Goal: Task Accomplishment & Management: Use online tool/utility

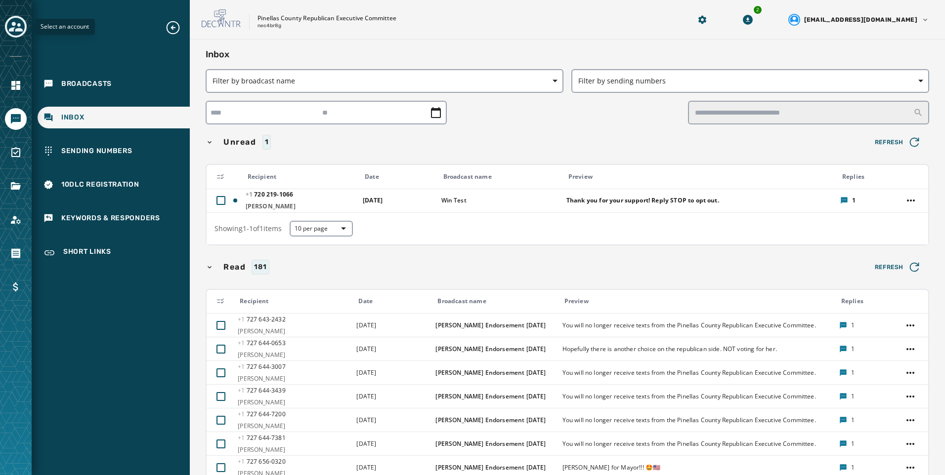
click at [18, 29] on icon "Toggle account select drawer" at bounding box center [16, 27] width 14 height 10
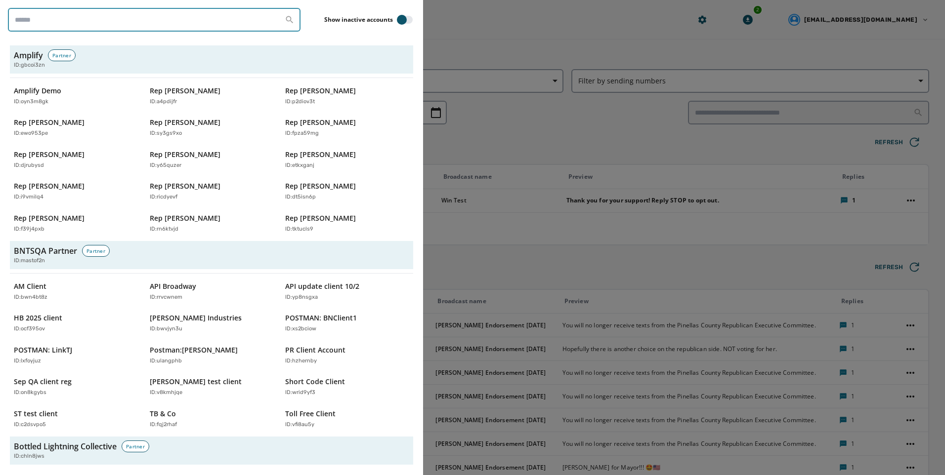
click at [41, 20] on input "search" at bounding box center [154, 20] width 292 height 24
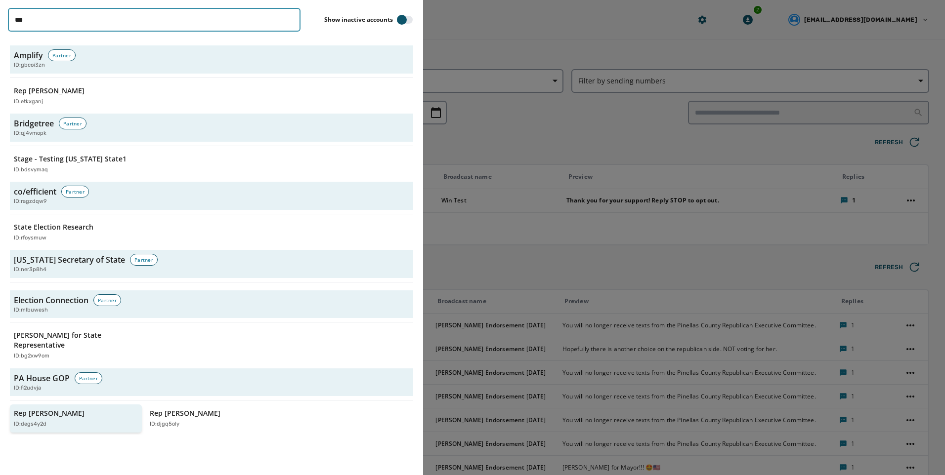
type input "***"
click at [66, 427] on div "ID: degs4y2d" at bounding box center [71, 424] width 114 height 8
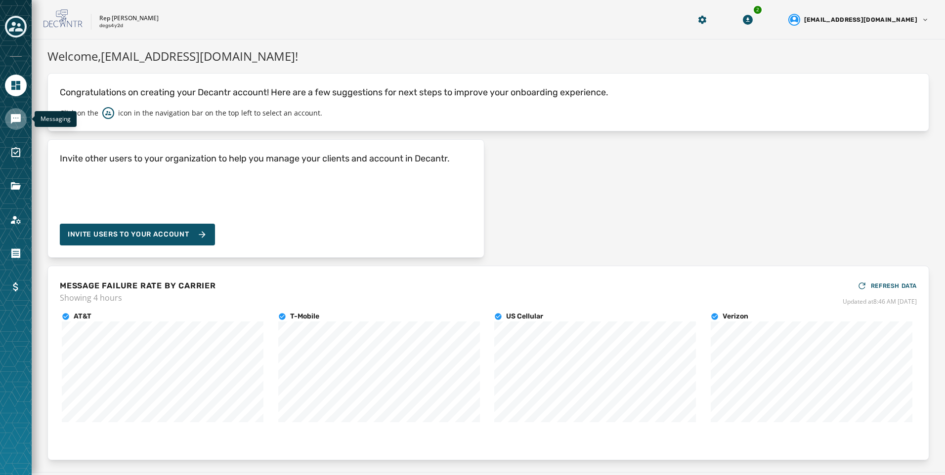
click at [21, 117] on icon "Navigate to Messaging" at bounding box center [16, 119] width 10 height 10
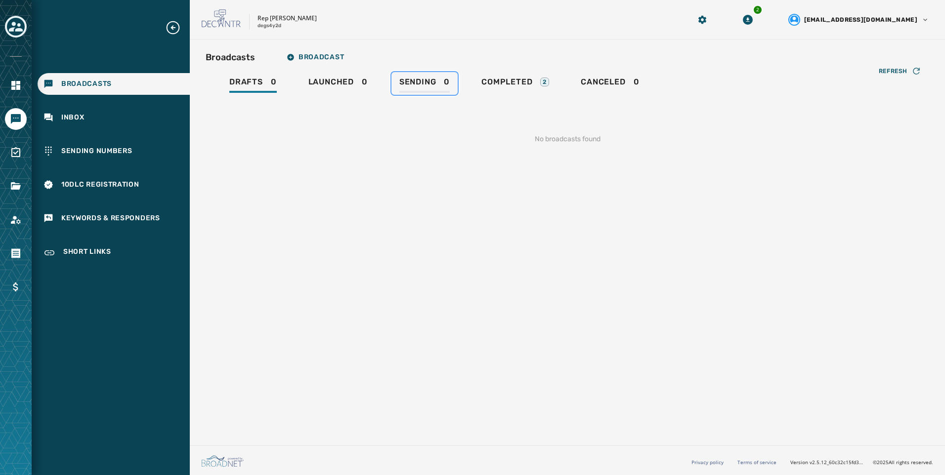
click at [455, 76] on link "Sending 0" at bounding box center [424, 83] width 66 height 23
click at [507, 77] on link "Completed 2" at bounding box center [514, 83] width 83 height 23
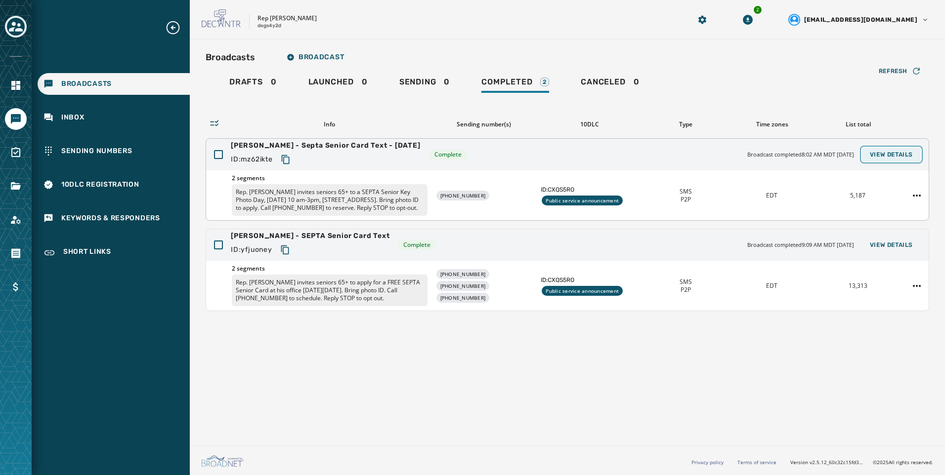
click at [910, 158] on span "View Details" at bounding box center [890, 155] width 43 height 8
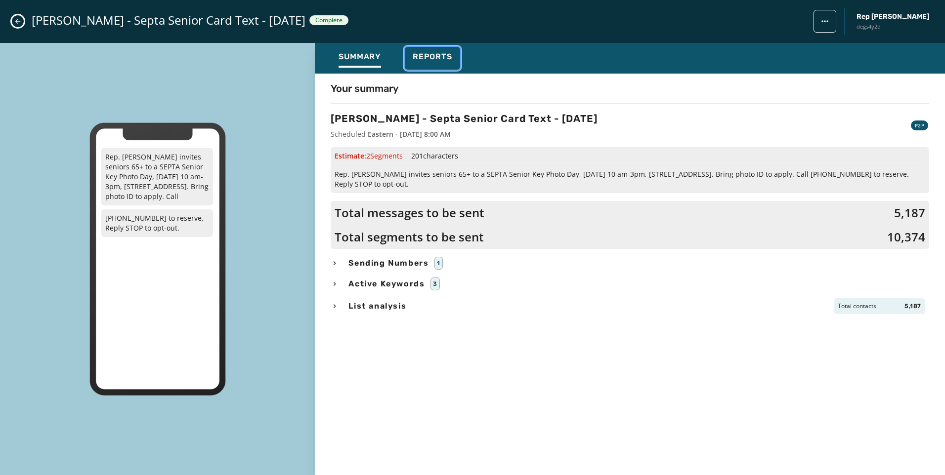
click at [433, 53] on span "Reports" at bounding box center [432, 57] width 40 height 10
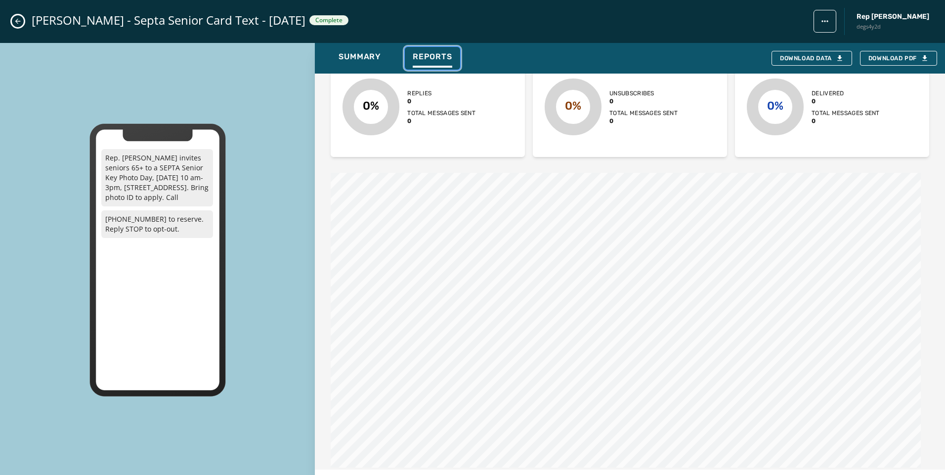
scroll to position [741, 0]
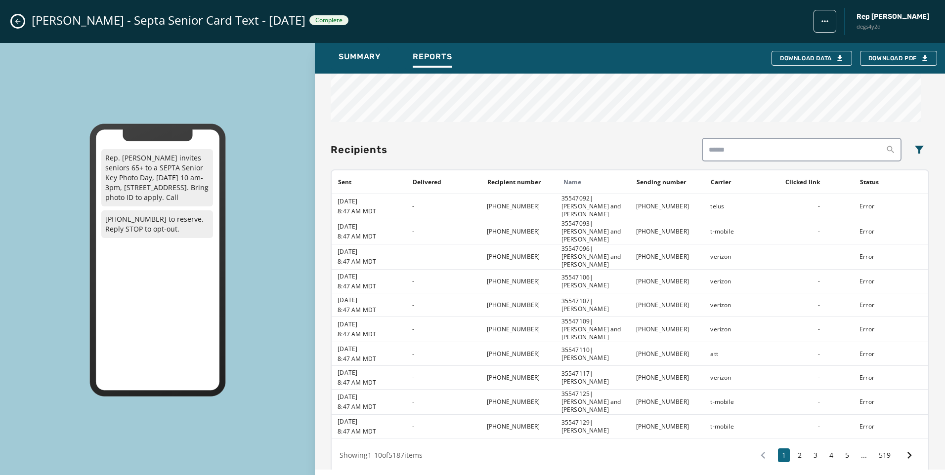
click at [18, 19] on icon "Close admin drawer" at bounding box center [17, 21] width 5 height 5
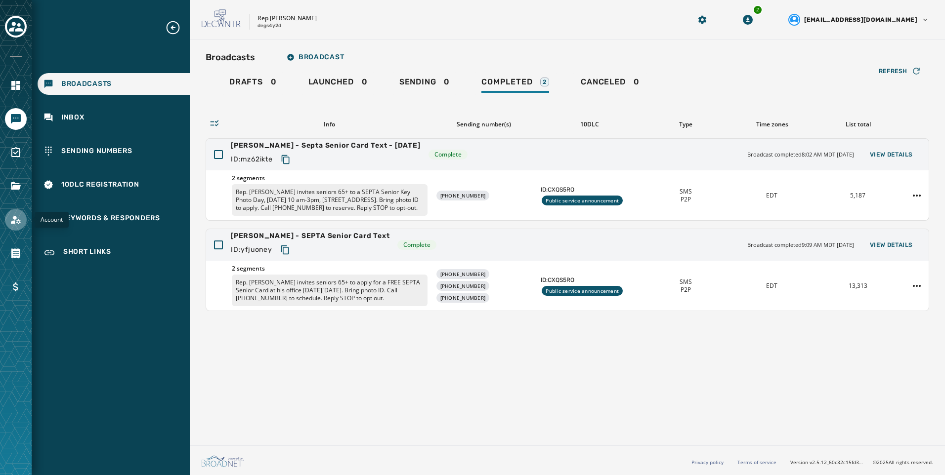
click at [17, 224] on icon "Navigate to Account" at bounding box center [16, 220] width 12 height 12
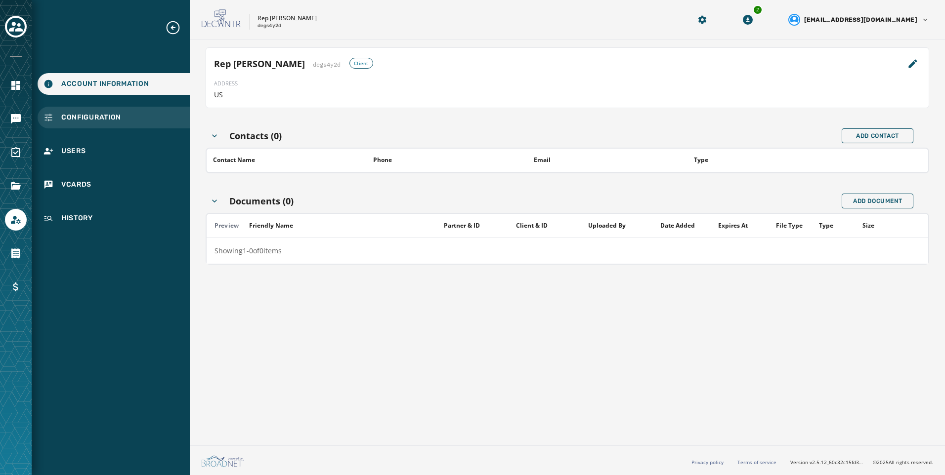
click at [120, 116] on span "Configuration" at bounding box center [91, 118] width 60 height 10
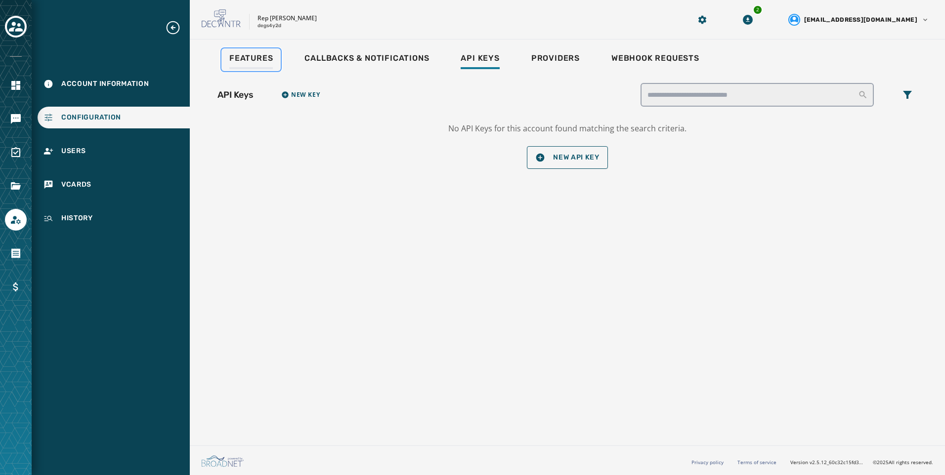
click at [240, 63] on div "Features" at bounding box center [250, 61] width 43 height 16
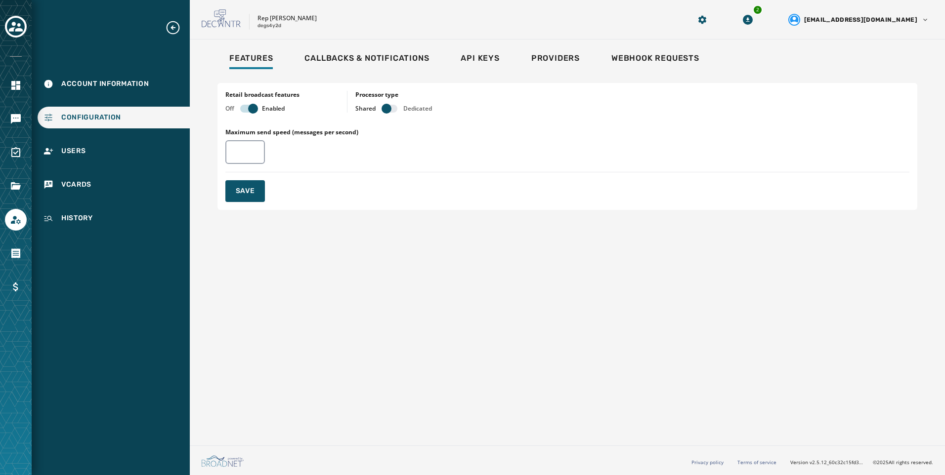
click at [83, 97] on div "Account Information Configuration Users vCards History" at bounding box center [111, 124] width 158 height 209
click at [10, 123] on icon "Navigate to Messaging" at bounding box center [16, 119] width 12 height 12
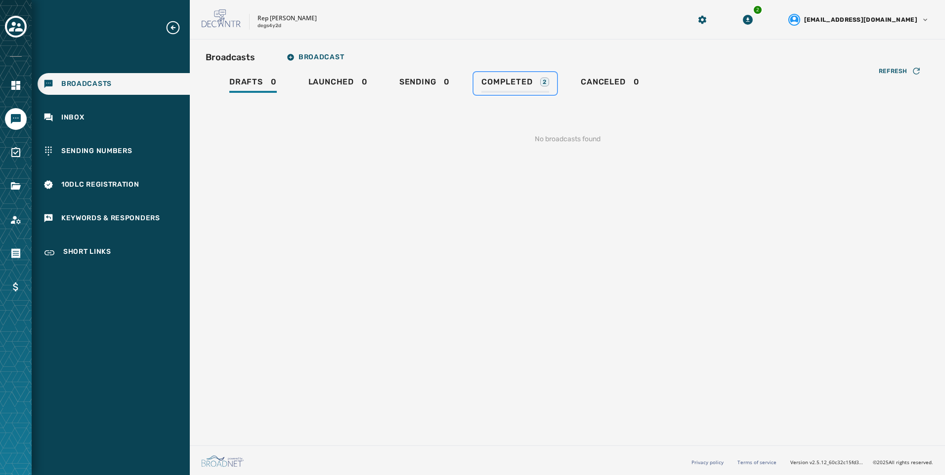
click at [524, 82] on span "Completed" at bounding box center [506, 82] width 51 height 10
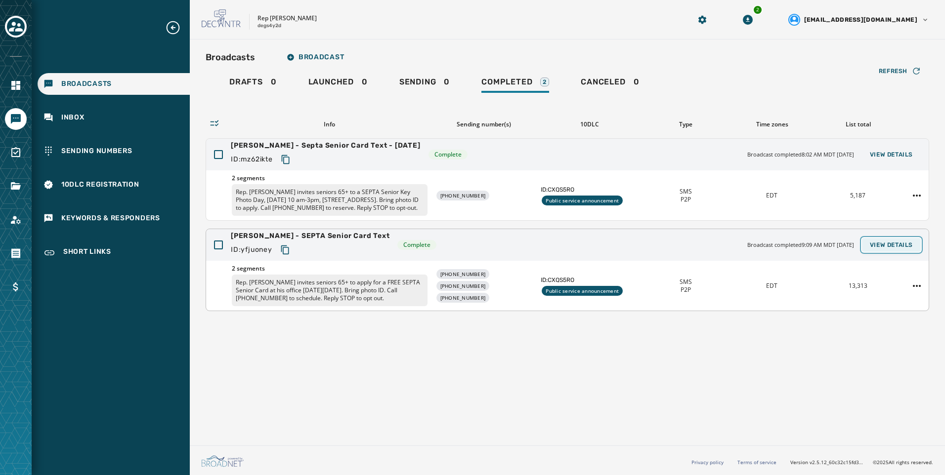
click at [889, 249] on button "View Details" at bounding box center [891, 245] width 59 height 14
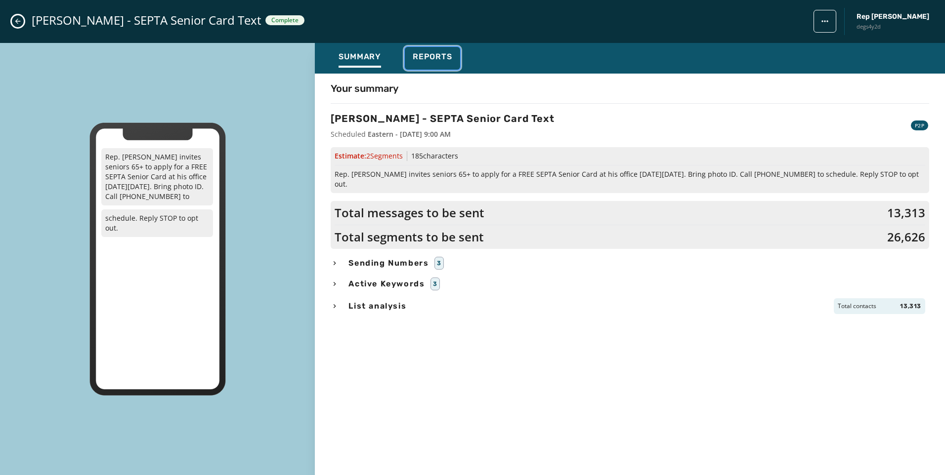
click at [427, 65] on div "Reports" at bounding box center [432, 60] width 40 height 16
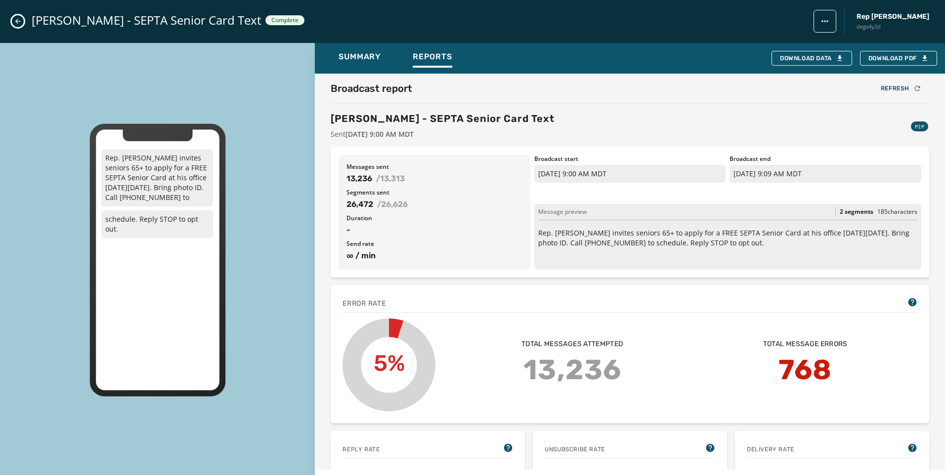
click at [20, 17] on button "Close admin drawer" at bounding box center [18, 21] width 12 height 12
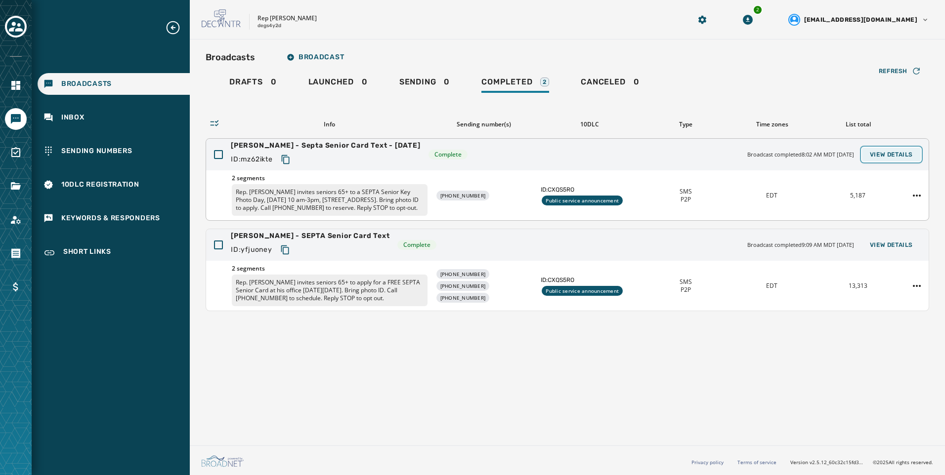
click at [882, 159] on button "View Details" at bounding box center [891, 155] width 59 height 14
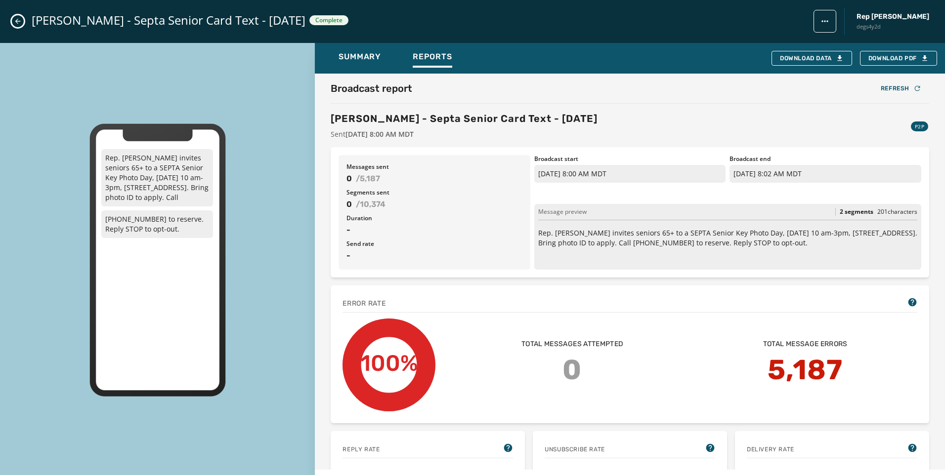
click at [16, 22] on icon "Close admin drawer" at bounding box center [18, 21] width 8 height 8
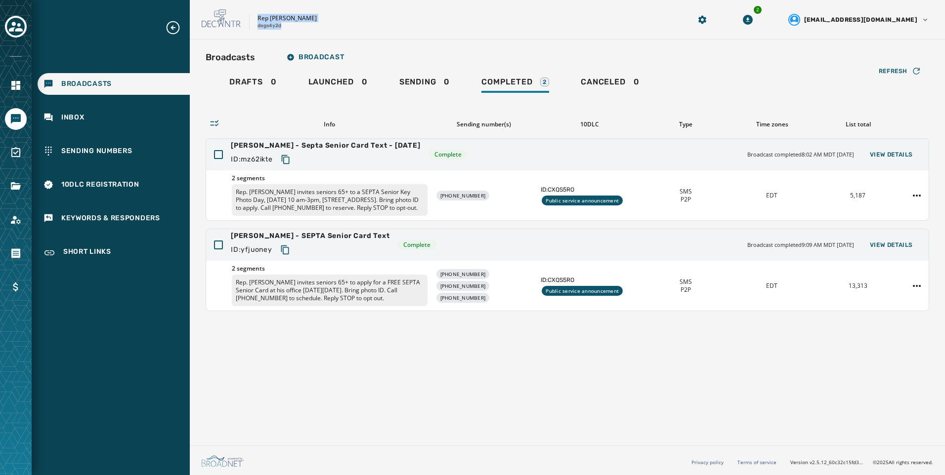
drag, startPoint x: 256, startPoint y: 18, endPoint x: 284, endPoint y: 34, distance: 32.1
click at [284, 34] on div "Rep [PERSON_NAME] degs4y2d 2 [EMAIL_ADDRESS][DOMAIN_NAME]" at bounding box center [567, 20] width 755 height 40
copy div "Rep [PERSON_NAME] degs4y2d"
click at [293, 162] on button "Copy text to clipboard" at bounding box center [286, 160] width 18 height 18
click at [446, 431] on div "Broadcasts Broadcast Drafts 0 Launched 0 Sending 0 Completed 2 Canceled 0 Refre…" at bounding box center [567, 241] width 755 height 402
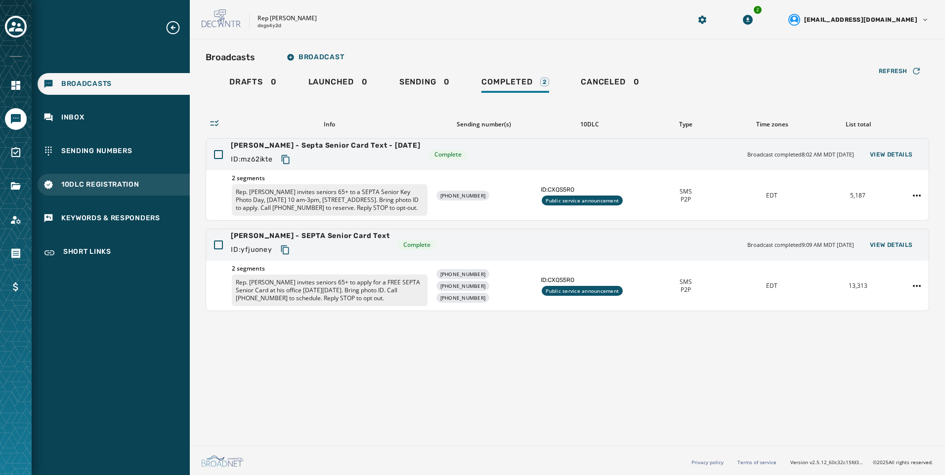
click at [125, 187] on span "10DLC Registration" at bounding box center [100, 185] width 78 height 10
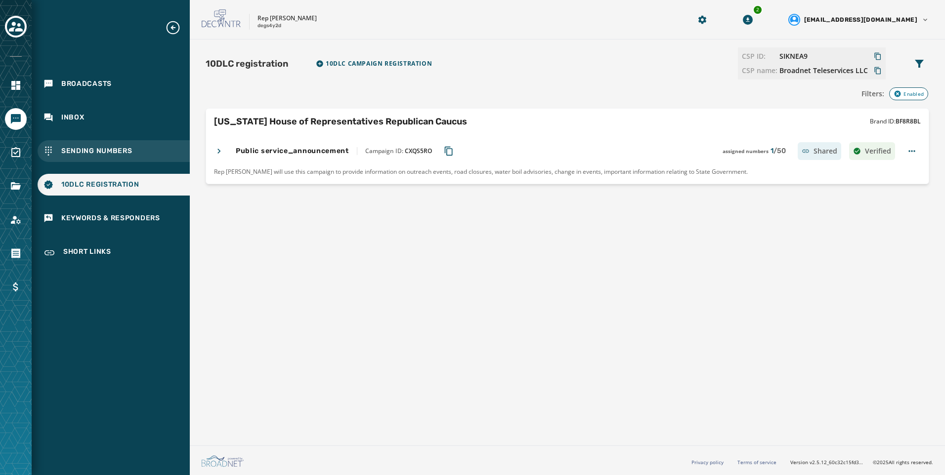
click at [134, 147] on div "Sending Numbers" at bounding box center [114, 151] width 152 height 22
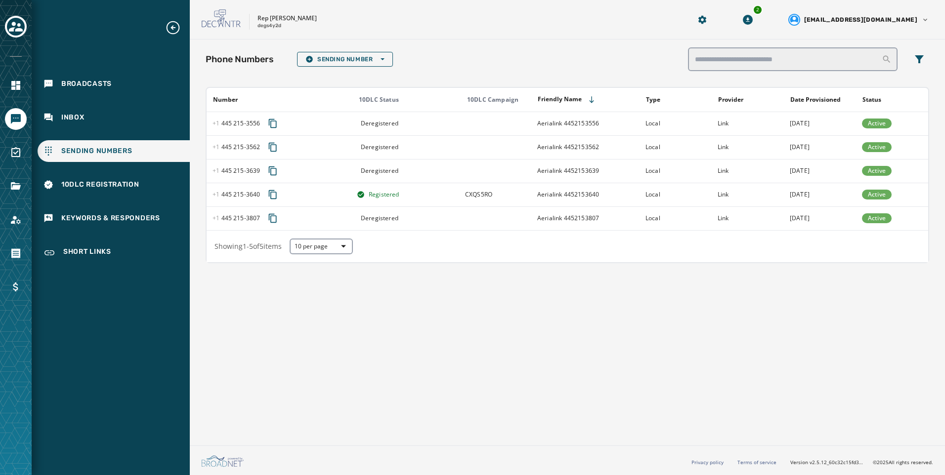
click at [538, 360] on div "Phone Numbers Sending Number Open options Number 10DLC Status 10DLC Campaign Fr…" at bounding box center [567, 241] width 755 height 402
click at [121, 184] on span "10DLC Registration" at bounding box center [100, 185] width 78 height 10
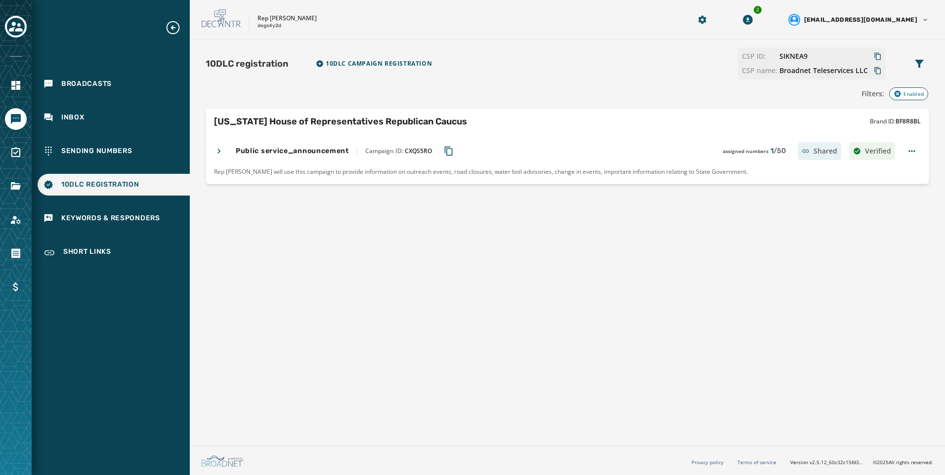
click at [221, 146] on div "Public service_announcement Campaign ID: CXQS5RO assigned numbers 1 / 50 Shared…" at bounding box center [554, 151] width 681 height 18
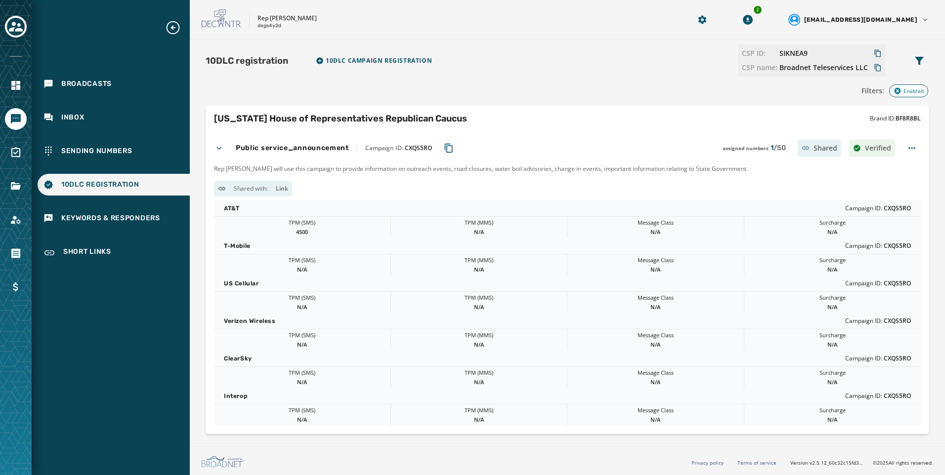
scroll to position [3, 0]
click at [445, 140] on button "Copy Campaign ID to clipboard" at bounding box center [449, 148] width 18 height 18
click at [99, 153] on span "Sending Numbers" at bounding box center [96, 151] width 71 height 10
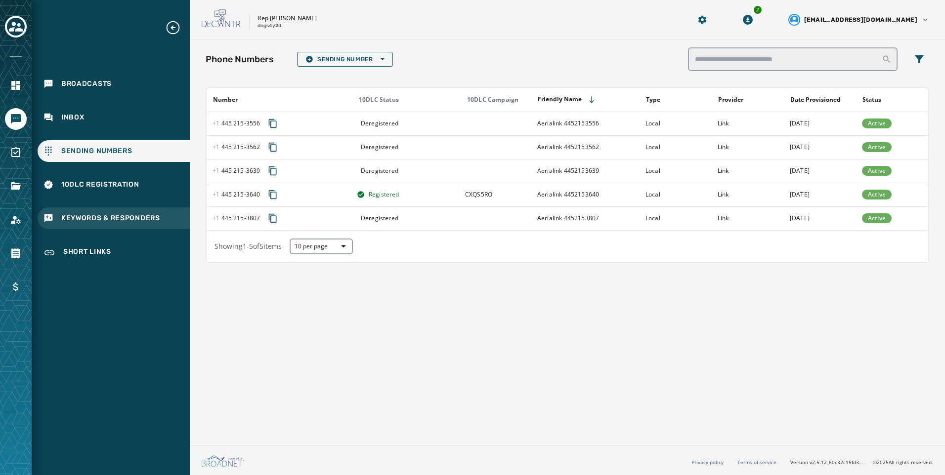
click at [129, 221] on span "Keywords & Responders" at bounding box center [110, 218] width 99 height 10
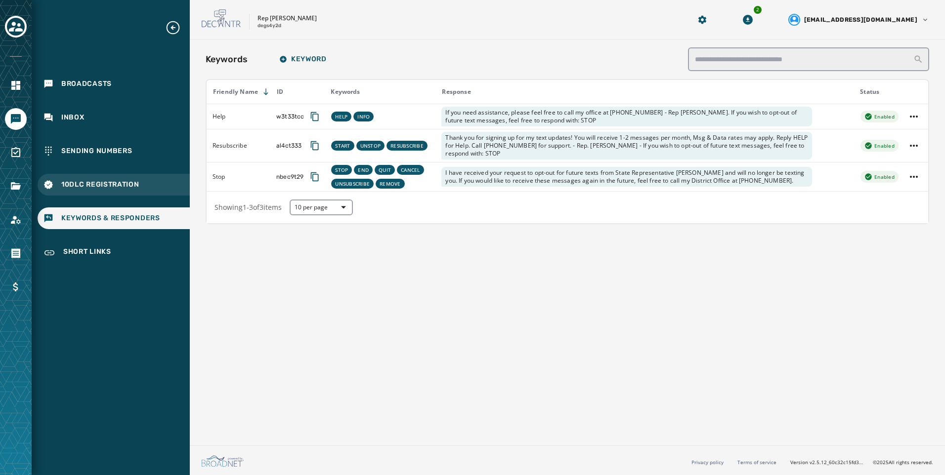
click at [127, 192] on div "10DLC Registration" at bounding box center [114, 185] width 152 height 22
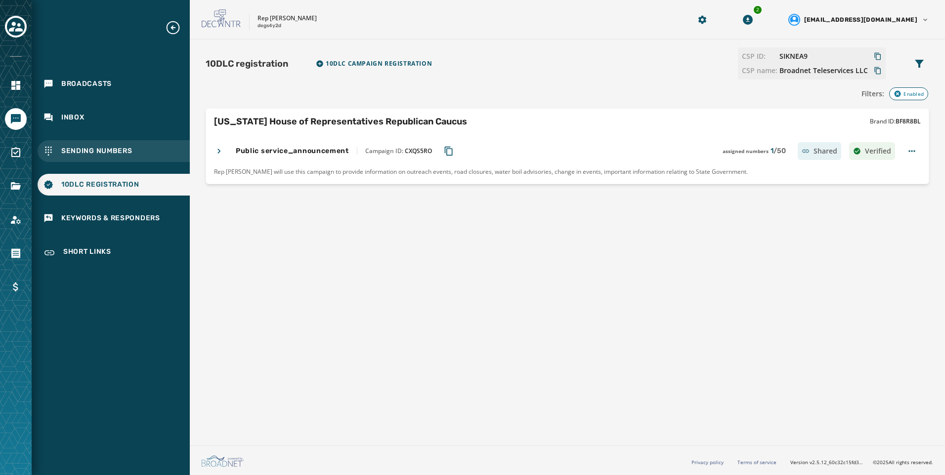
click at [122, 145] on div "Sending Numbers" at bounding box center [114, 151] width 152 height 22
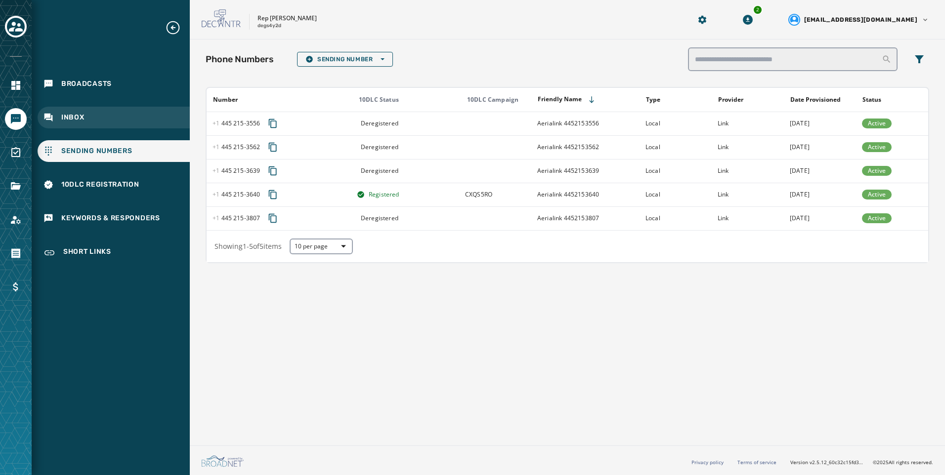
click at [148, 115] on div "Inbox" at bounding box center [114, 118] width 152 height 22
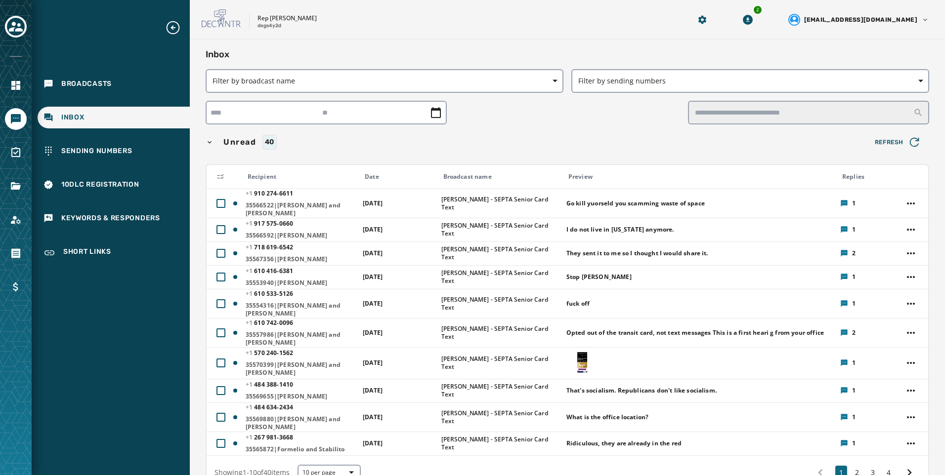
click at [120, 100] on div "Broadcasts Inbox Sending Numbers 10DLC Registration Keywords & Responders Short…" at bounding box center [111, 142] width 158 height 245
click at [56, 83] on div "Broadcasts" at bounding box center [114, 84] width 152 height 22
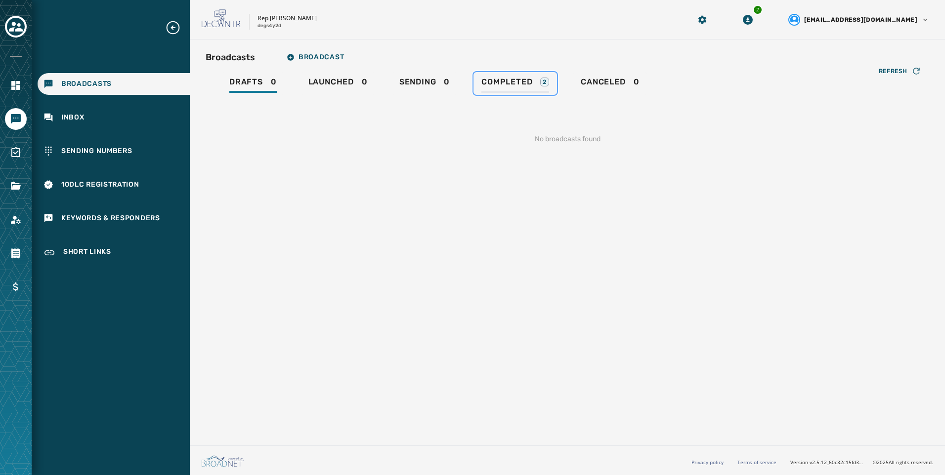
click at [526, 84] on span "Completed" at bounding box center [506, 82] width 51 height 10
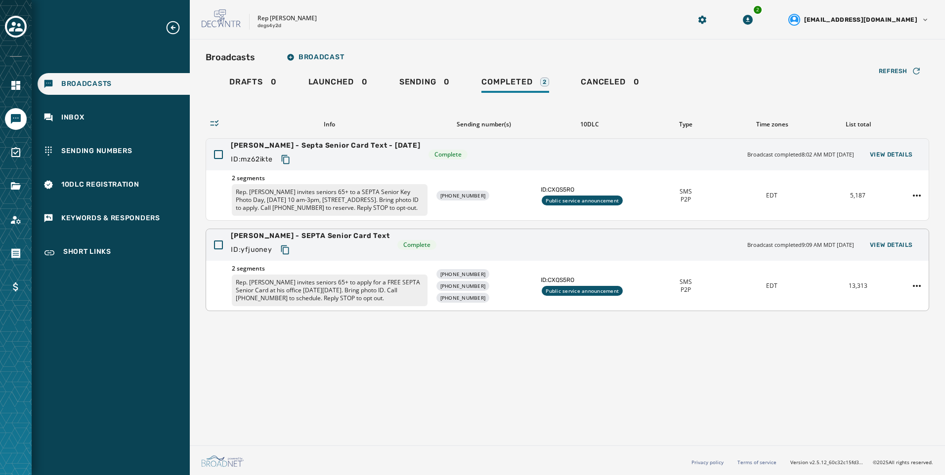
drag, startPoint x: 340, startPoint y: 199, endPoint x: 375, endPoint y: 234, distance: 49.3
click at [340, 200] on p "Rep. [PERSON_NAME] invites seniors 65+ to a SEPTA Senior Key Photo Day, [DATE] …" at bounding box center [330, 200] width 196 height 32
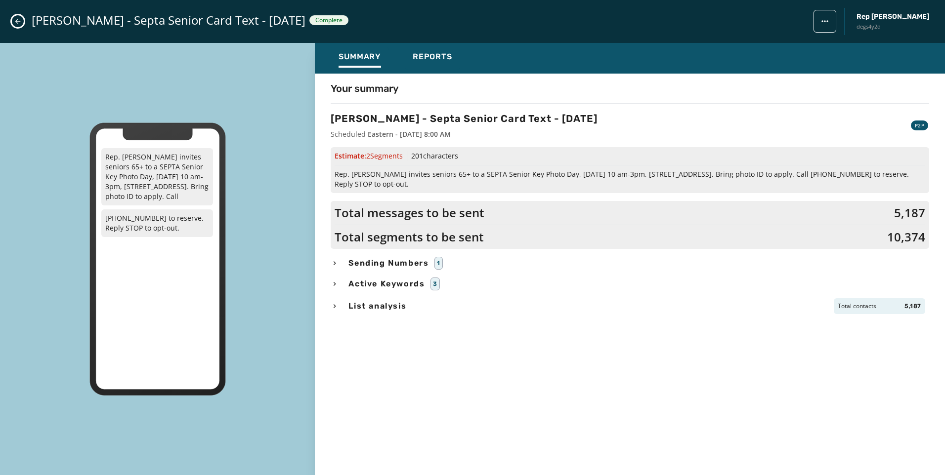
click at [17, 20] on icon "Close admin drawer" at bounding box center [17, 21] width 5 height 5
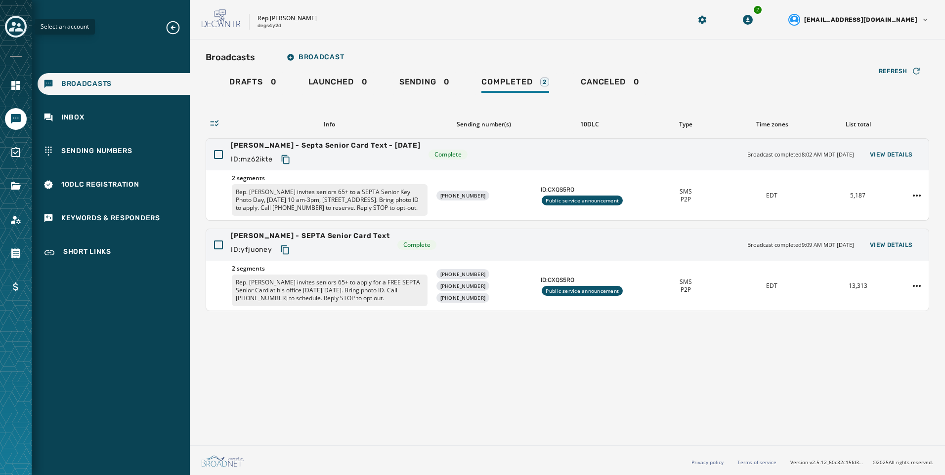
click at [13, 26] on icon "Toggle account select drawer" at bounding box center [16, 27] width 14 height 14
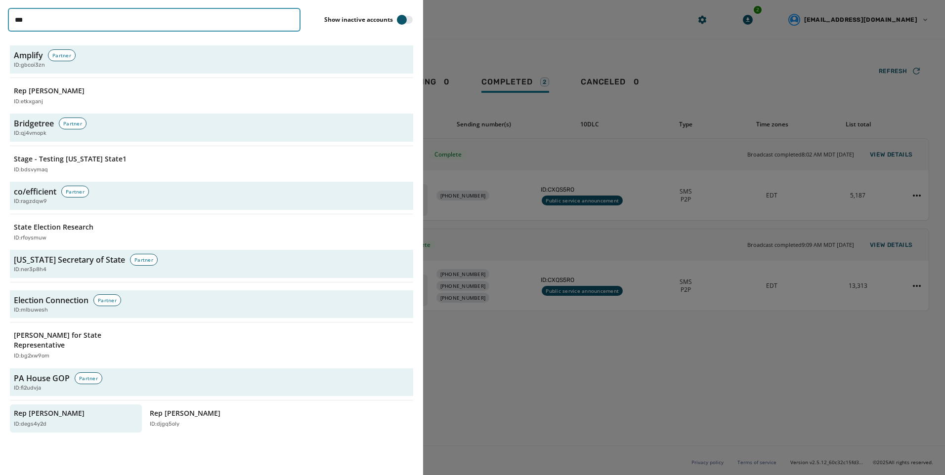
drag, startPoint x: 285, startPoint y: 18, endPoint x: 291, endPoint y: 17, distance: 6.4
click at [292, 17] on input "***" at bounding box center [154, 20] width 292 height 24
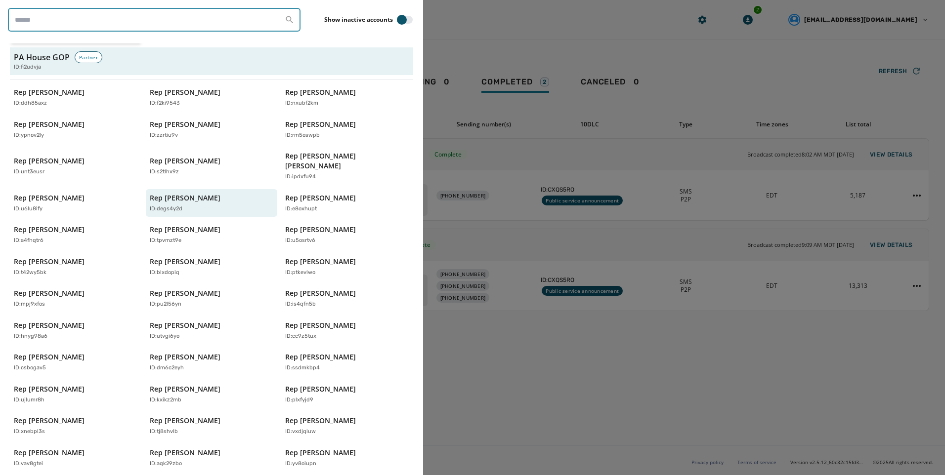
scroll to position [2421, 0]
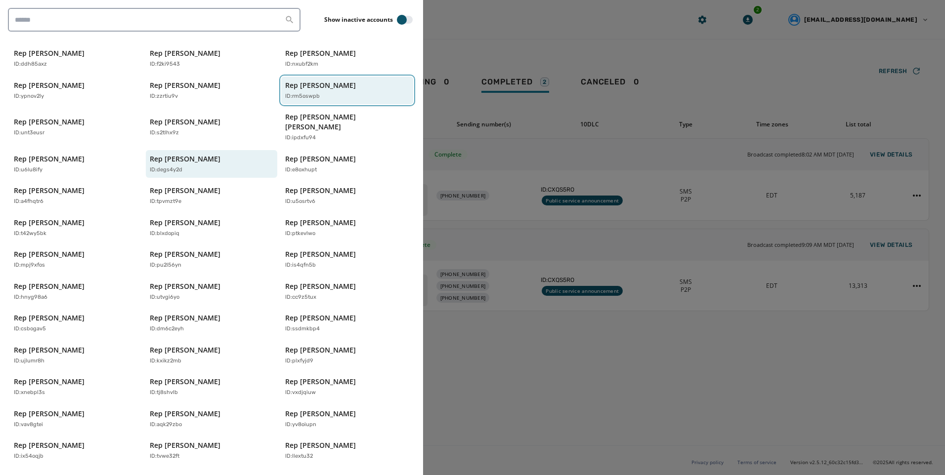
click at [324, 81] on p "Rep [PERSON_NAME]" at bounding box center [320, 86] width 71 height 10
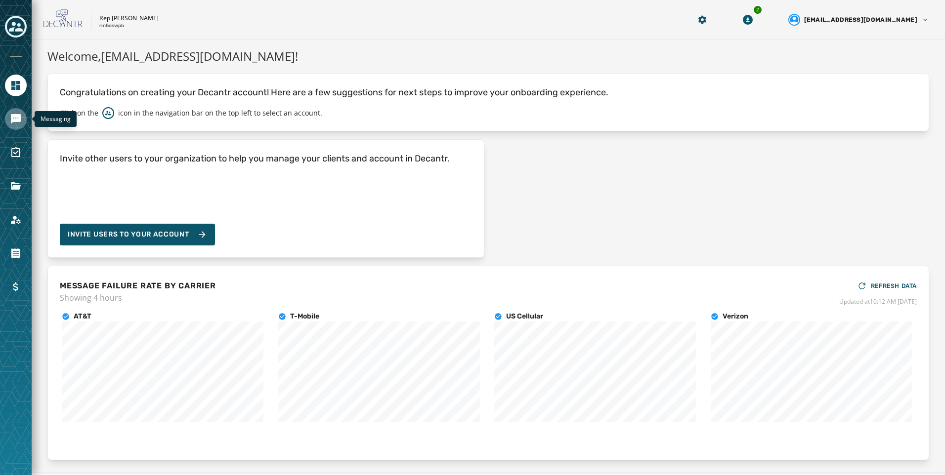
click at [15, 111] on link "Navigate to Messaging" at bounding box center [16, 119] width 22 height 22
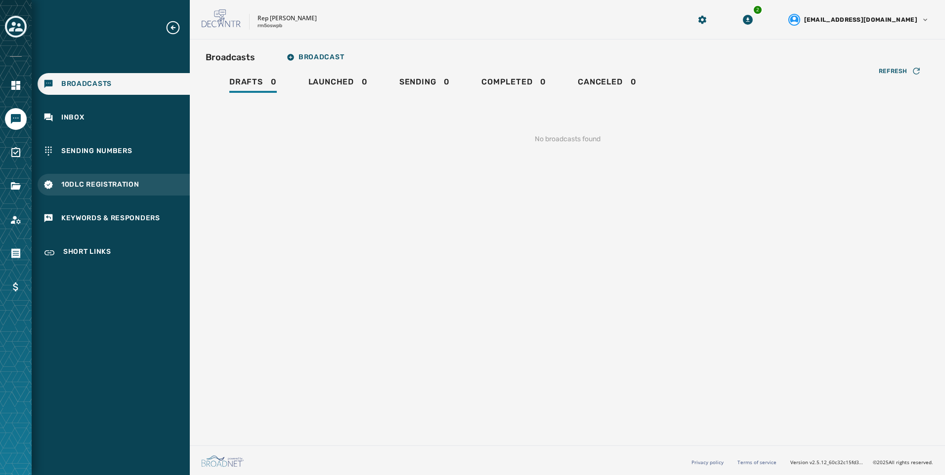
click at [107, 181] on span "10DLC Registration" at bounding box center [100, 185] width 78 height 10
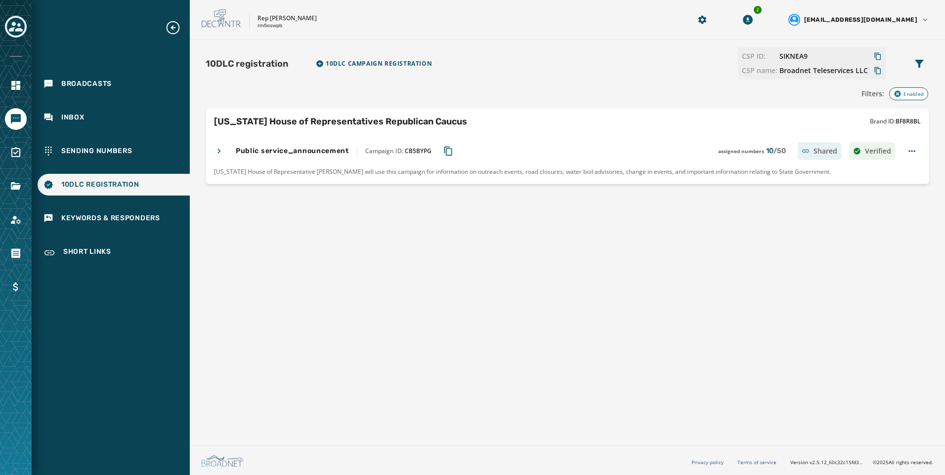
click at [217, 152] on icon at bounding box center [219, 151] width 10 height 10
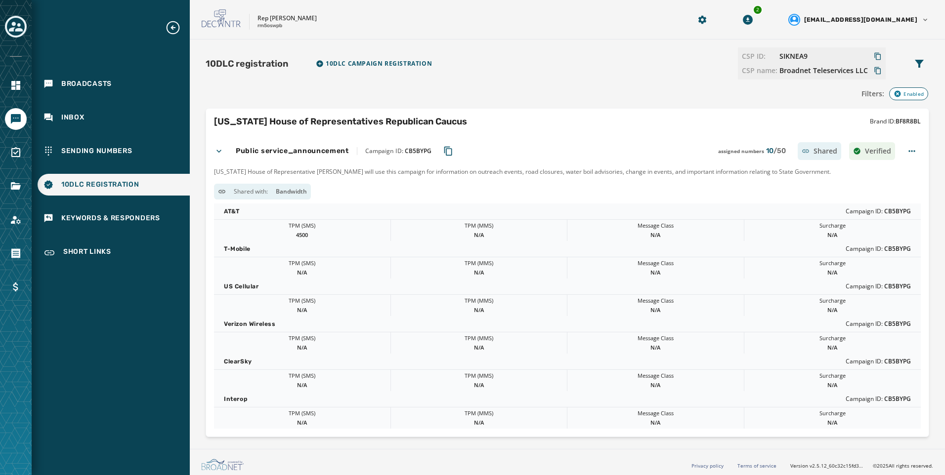
click at [217, 152] on icon at bounding box center [219, 151] width 10 height 10
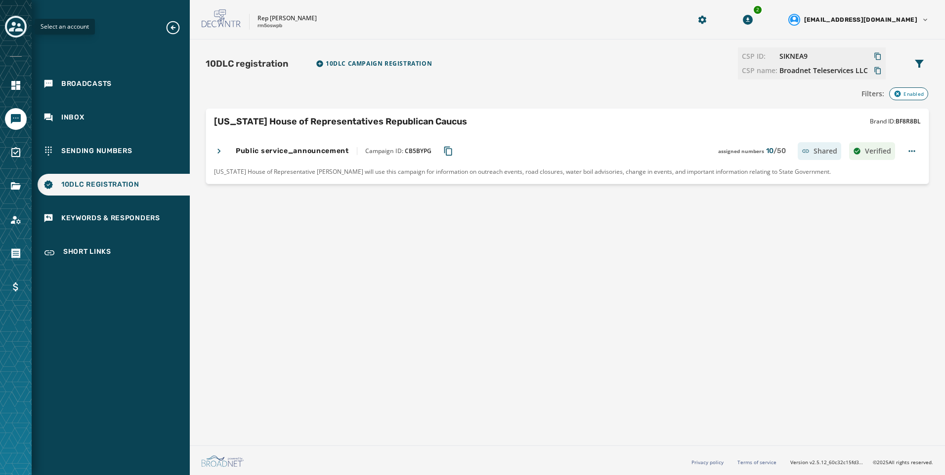
click at [15, 36] on button "Toggle account select drawer" at bounding box center [16, 27] width 22 height 22
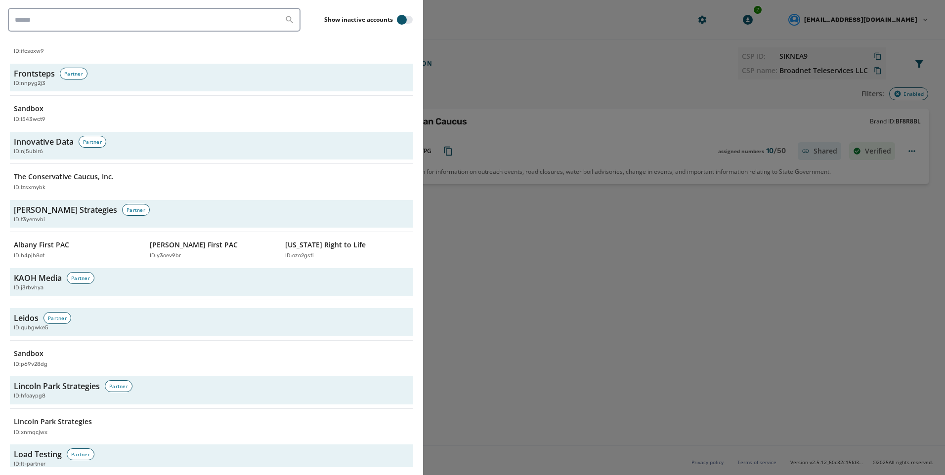
scroll to position [1284, 0]
